Goal: Task Accomplishment & Management: Manage account settings

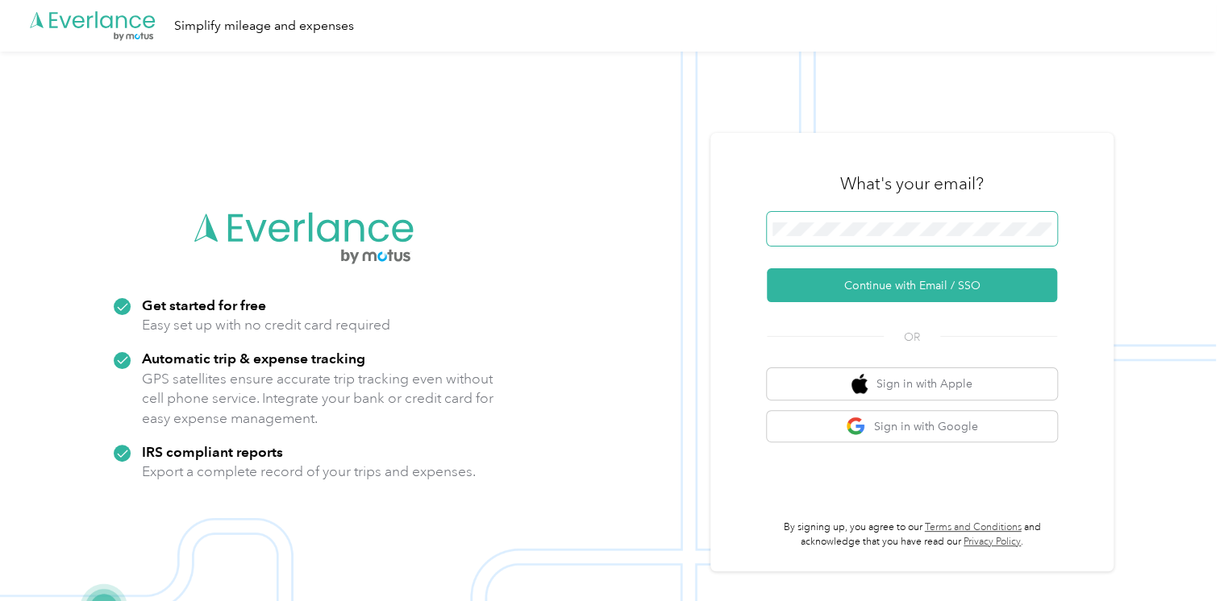
click at [866, 237] on span at bounding box center [912, 229] width 290 height 34
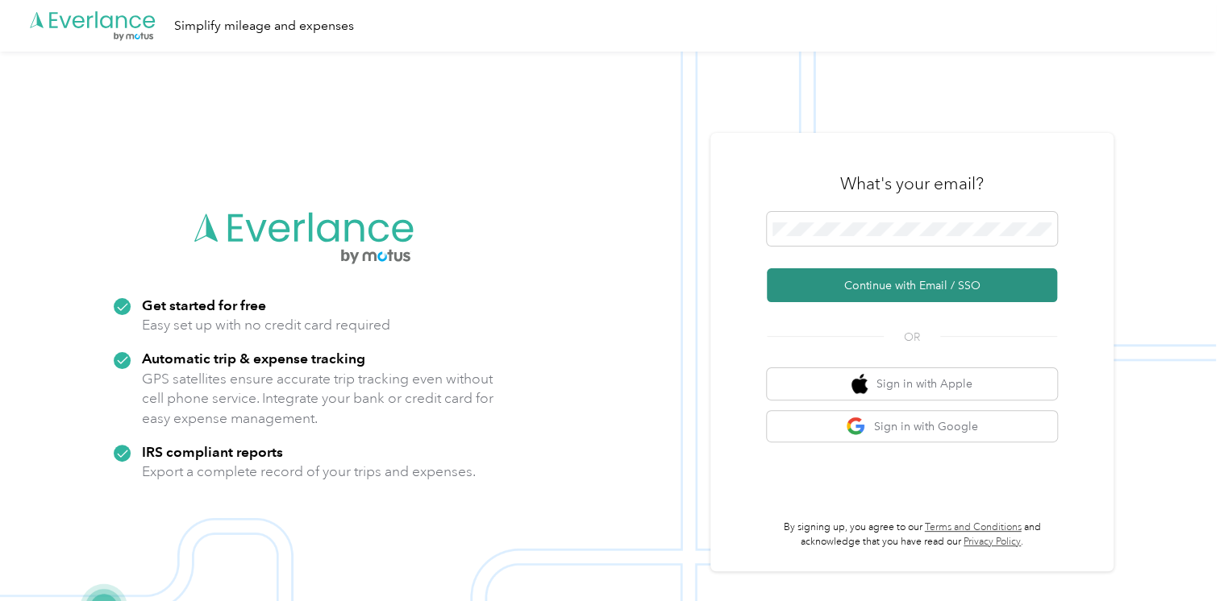
click at [888, 295] on button "Continue with Email / SSO" at bounding box center [912, 285] width 290 height 34
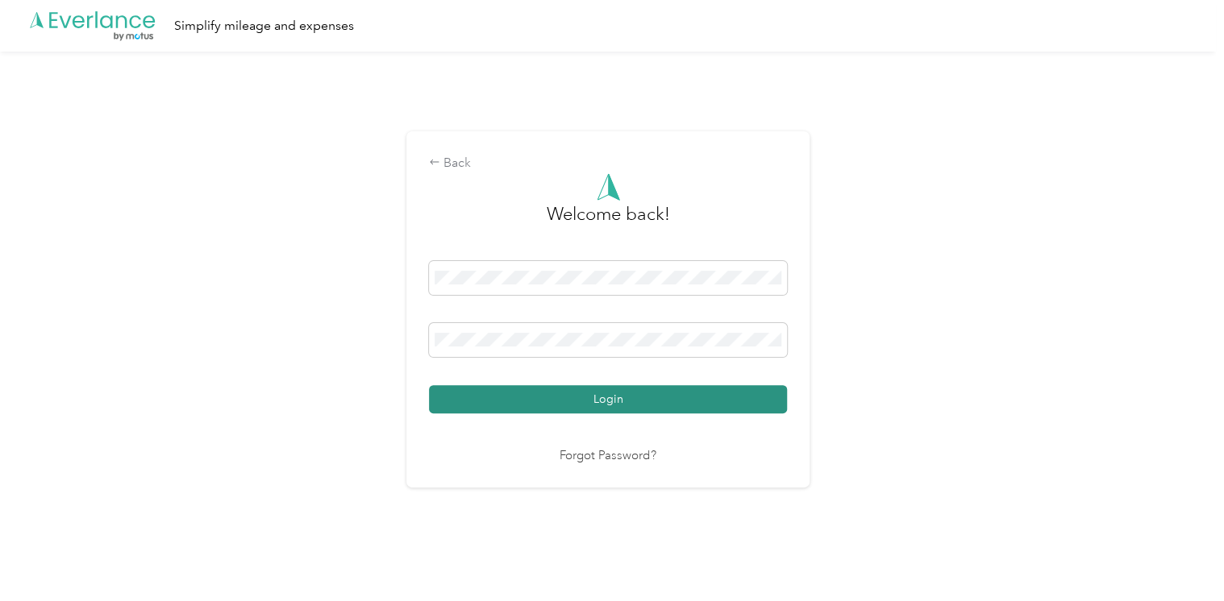
click at [618, 399] on button "Login" at bounding box center [608, 399] width 358 height 28
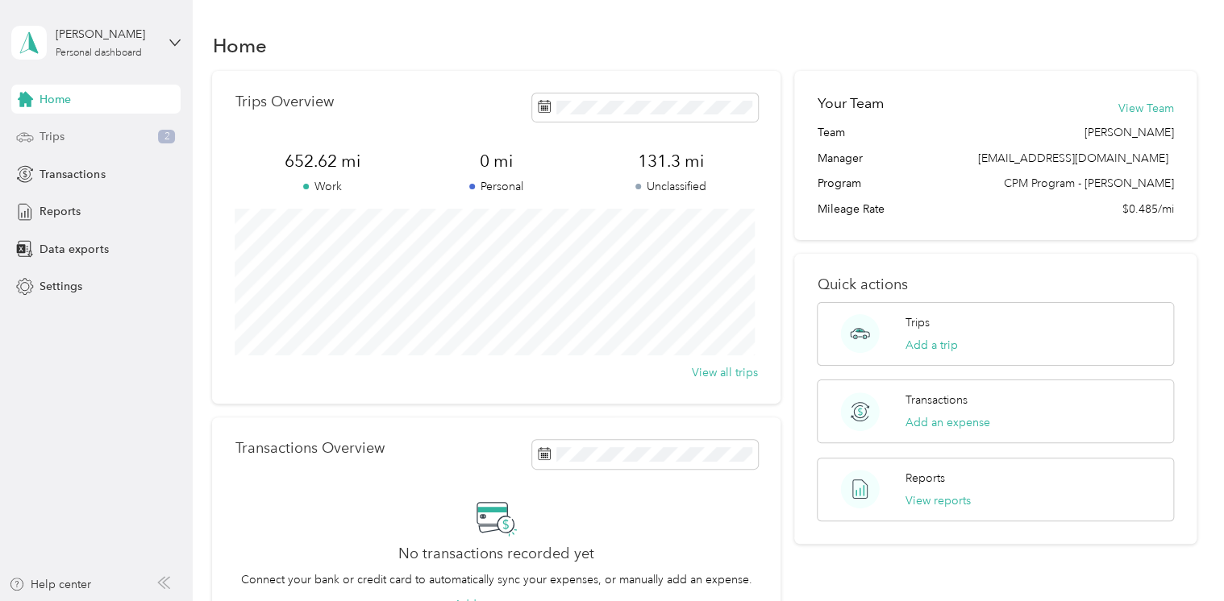
click at [78, 139] on div "Trips 2" at bounding box center [95, 137] width 169 height 29
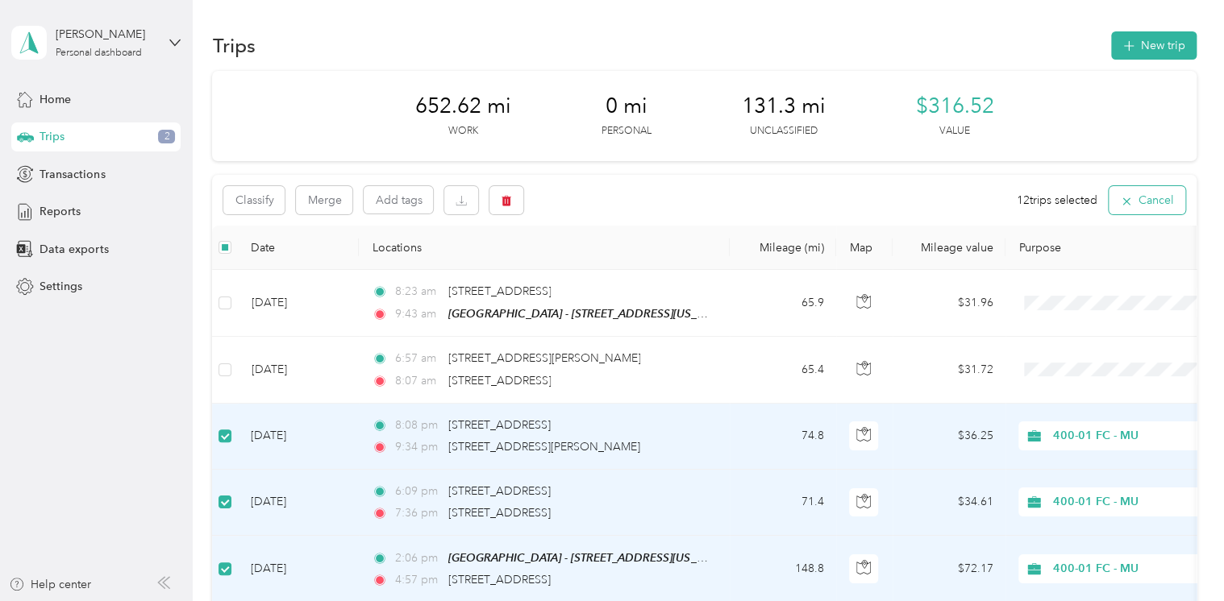
click at [1142, 202] on button "Cancel" at bounding box center [1146, 200] width 77 height 28
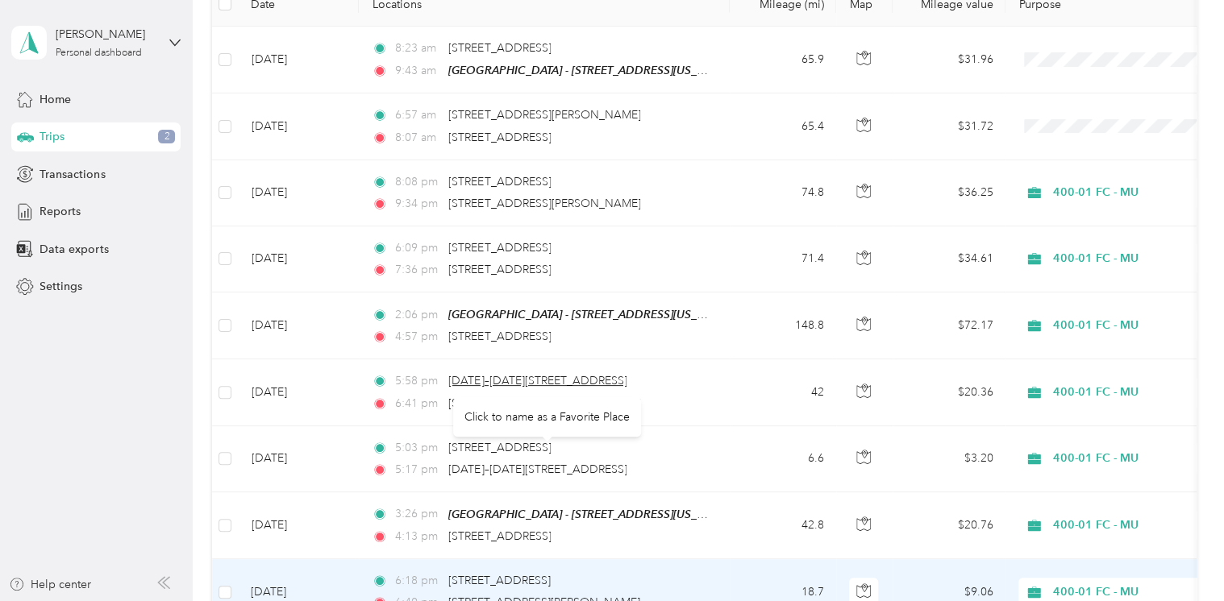
scroll to position [81, 0]
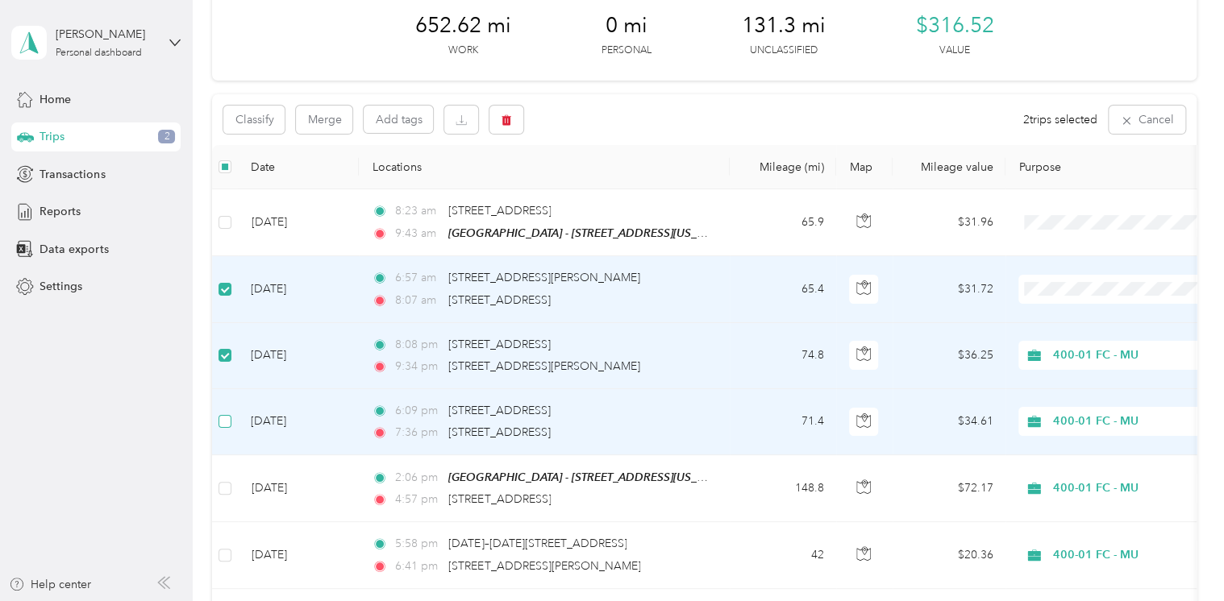
click at [225, 427] on label at bounding box center [224, 422] width 13 height 18
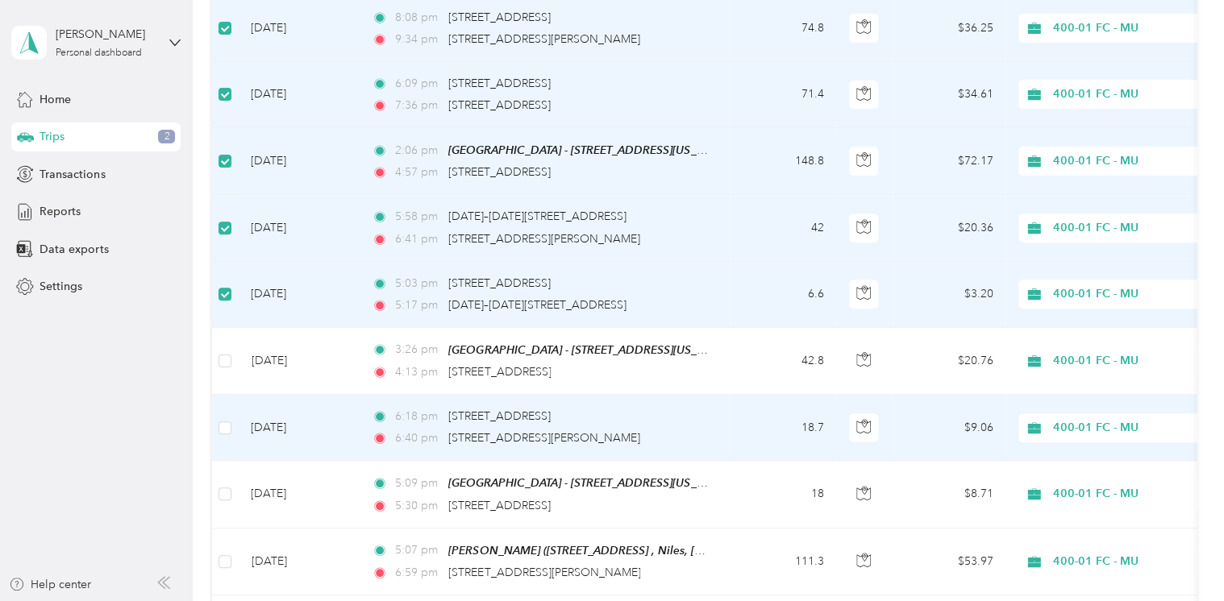
scroll to position [564, 0]
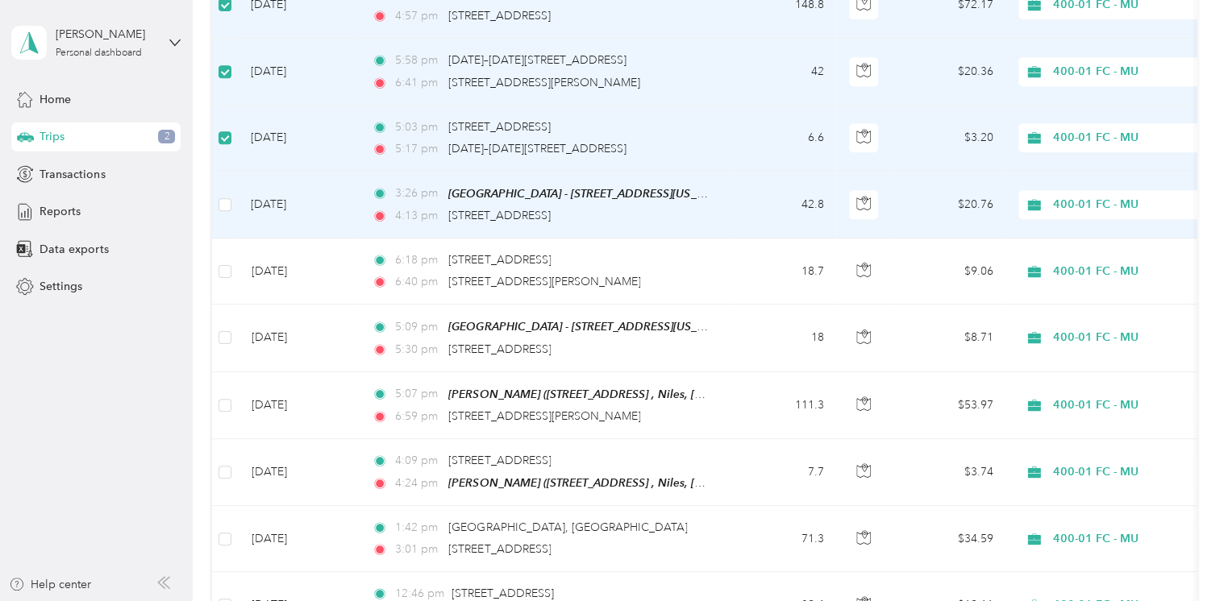
click at [233, 202] on td at bounding box center [225, 205] width 26 height 67
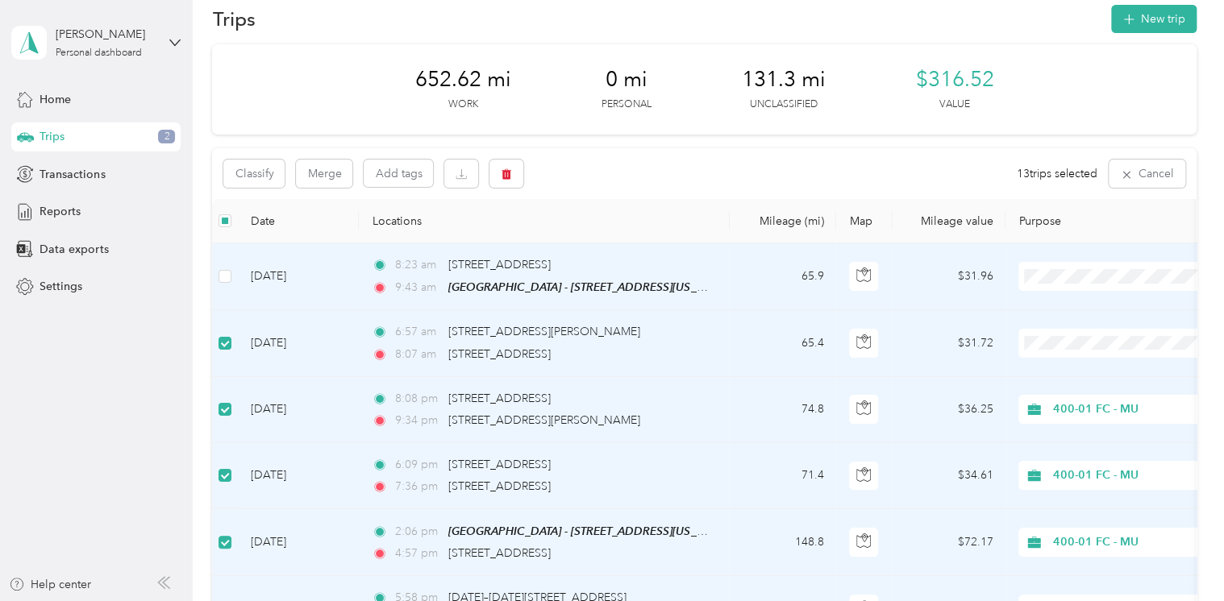
scroll to position [0, 0]
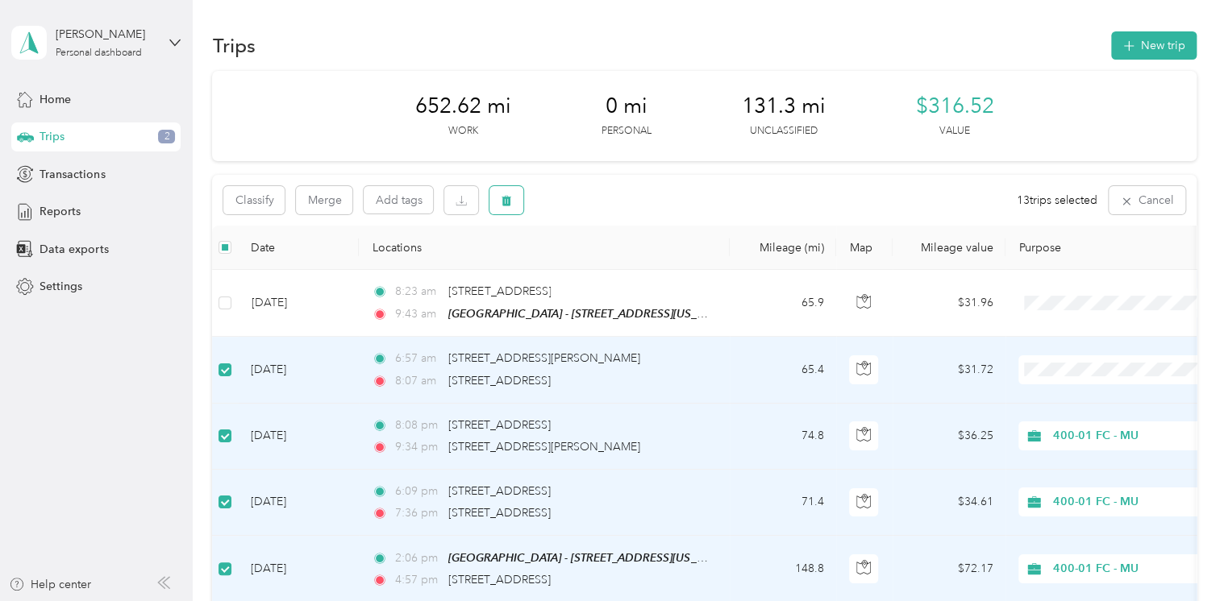
click at [509, 203] on icon "button" at bounding box center [507, 201] width 10 height 10
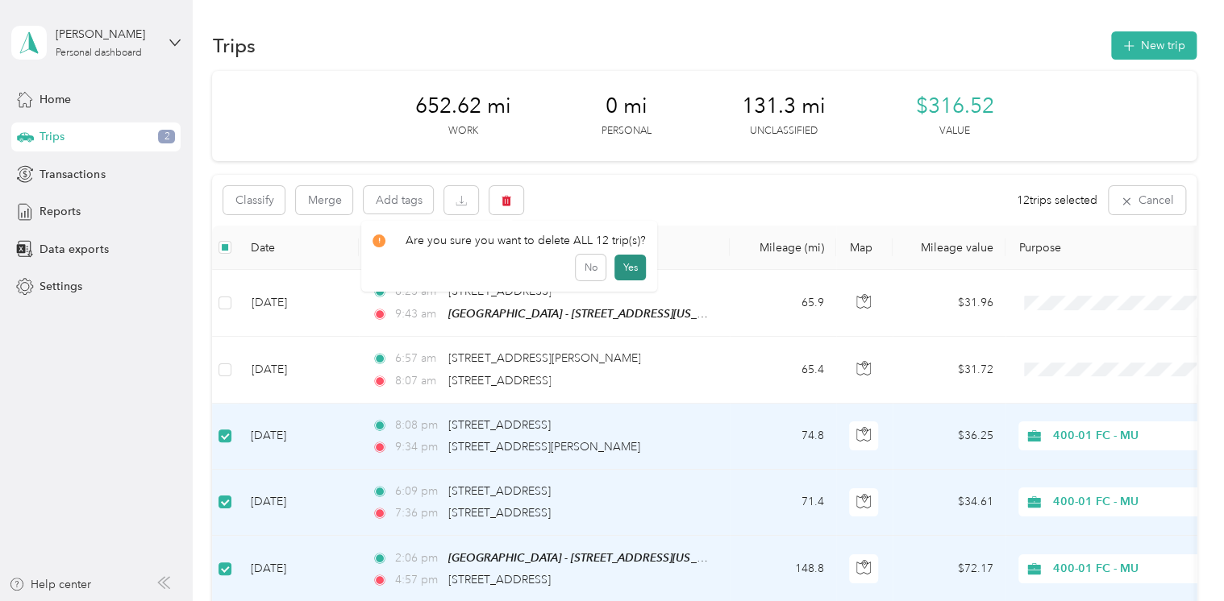
click at [626, 265] on button "Yes" at bounding box center [629, 268] width 31 height 26
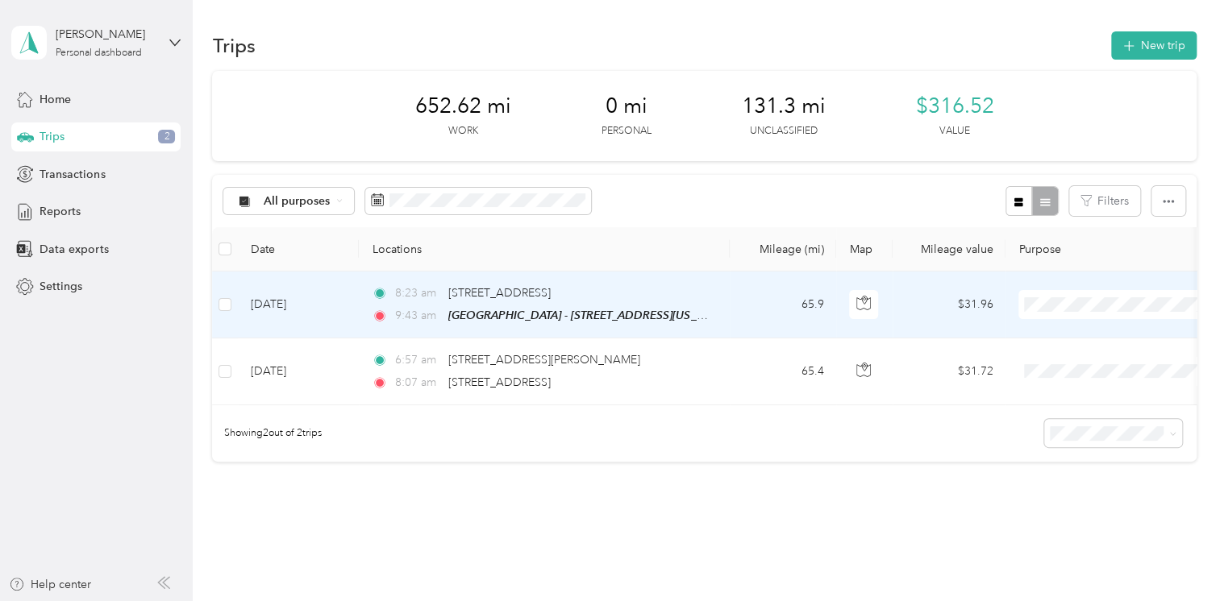
click at [1066, 363] on span "400-01 FC - MU" at bounding box center [1132, 362] width 149 height 17
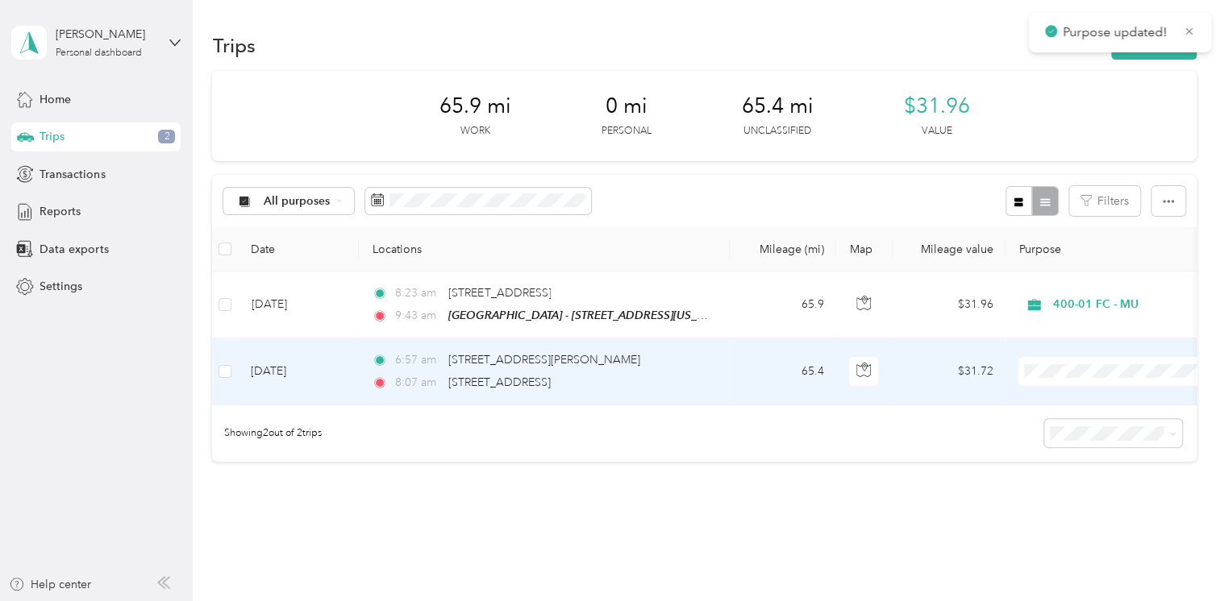
click at [1089, 427] on span "400-01 FC - MU" at bounding box center [1132, 428] width 149 height 17
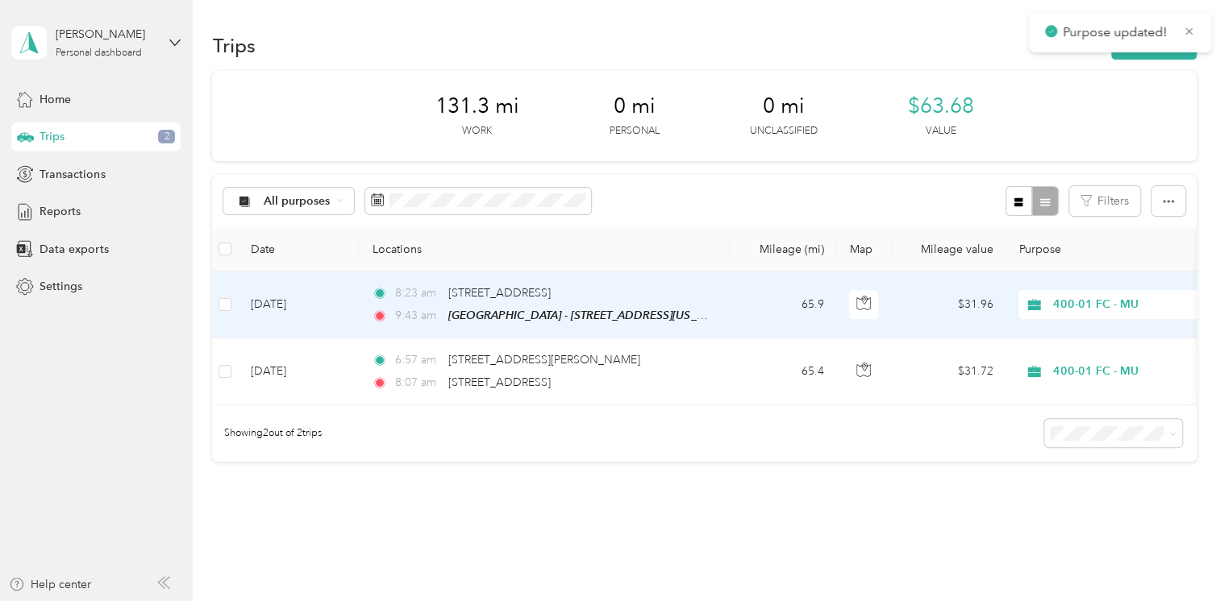
click at [1047, 310] on span "400-01 FC - MU" at bounding box center [1112, 305] width 176 height 18
click at [747, 307] on td "65.9" at bounding box center [783, 305] width 106 height 67
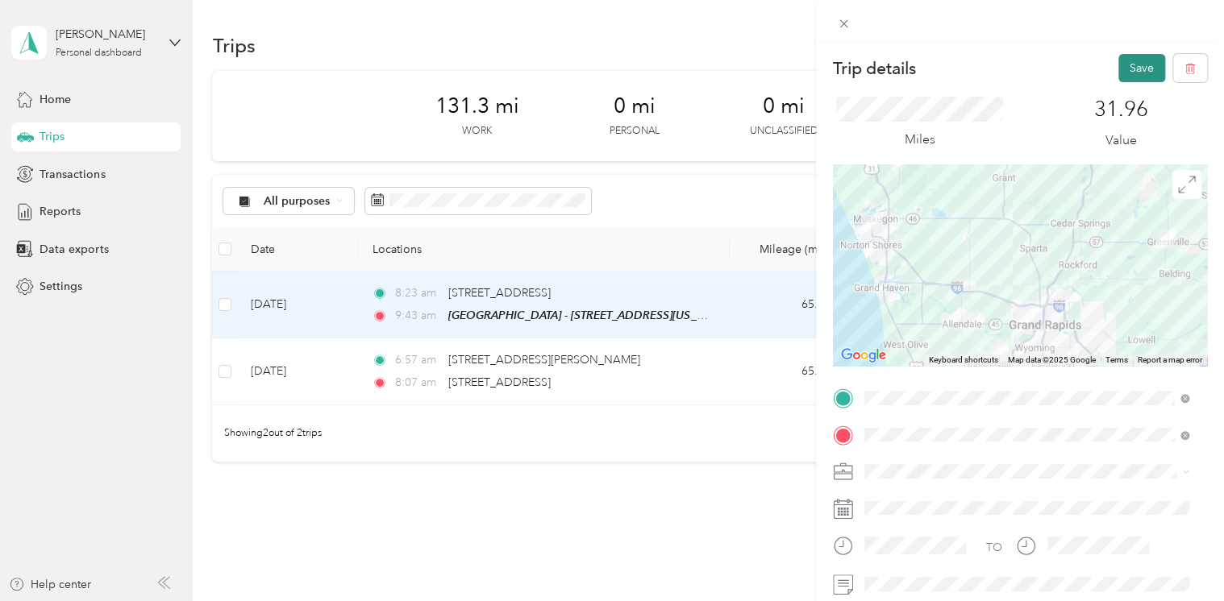
click at [1119, 66] on button "Save" at bounding box center [1141, 68] width 47 height 28
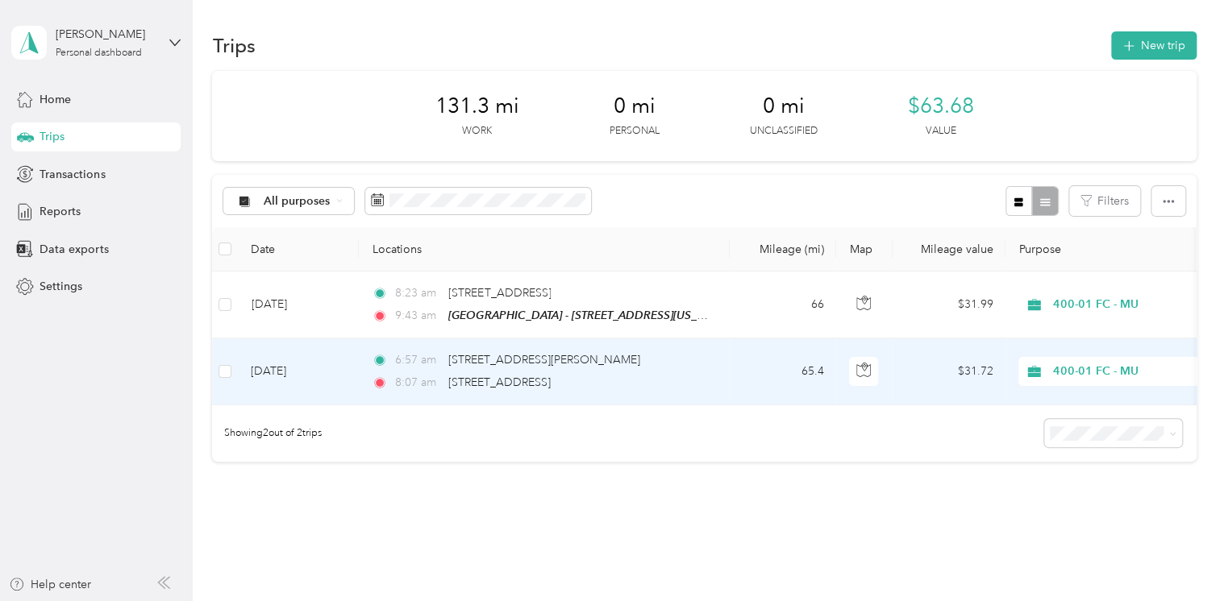
click at [688, 374] on div "8:07 am 100–[STREET_ADDRESS]" at bounding box center [541, 383] width 339 height 18
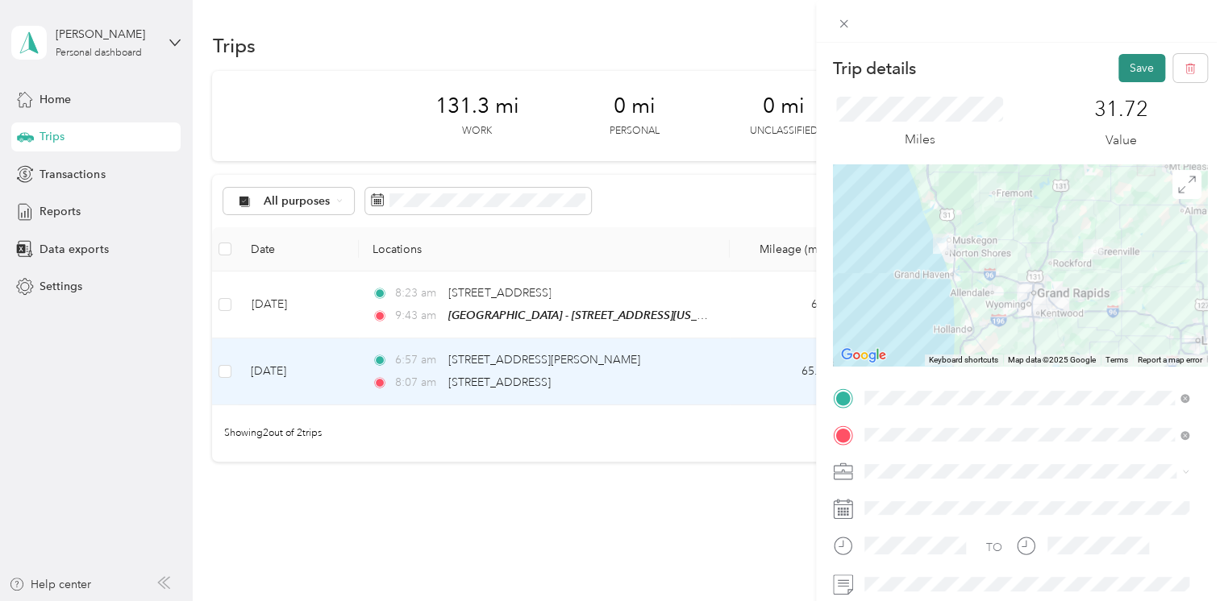
click at [1128, 67] on button "Save" at bounding box center [1141, 68] width 47 height 28
